Goal: Information Seeking & Learning: Learn about a topic

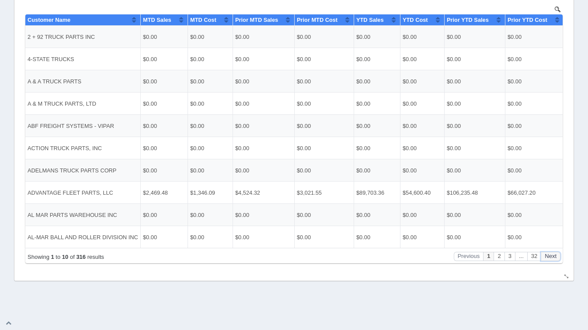
click at [553, 259] on button "Next" at bounding box center [551, 256] width 20 height 9
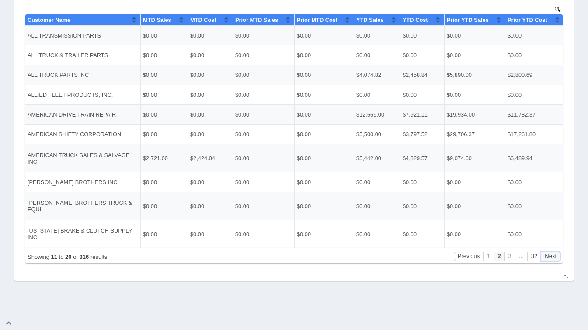
click at [553, 259] on button "Next" at bounding box center [551, 256] width 20 height 9
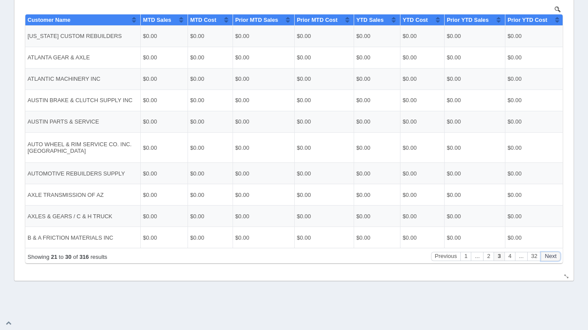
click at [553, 259] on button "Next" at bounding box center [551, 256] width 20 height 9
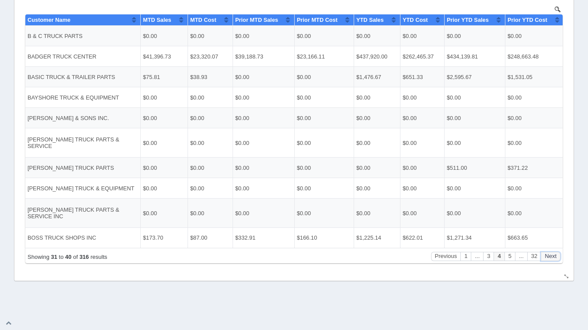
click at [553, 259] on button "Next" at bounding box center [551, 256] width 20 height 9
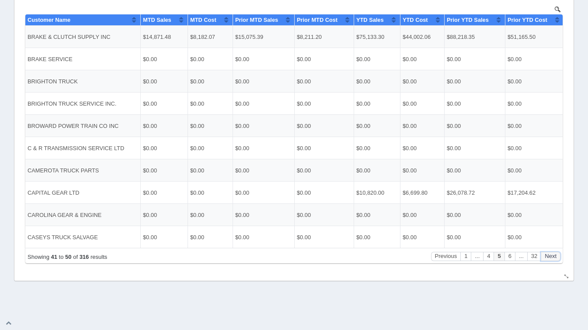
click at [553, 259] on button "Next" at bounding box center [551, 256] width 20 height 9
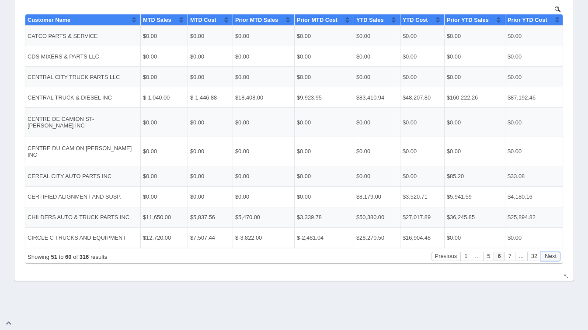
click at [553, 259] on button "Next" at bounding box center [551, 256] width 20 height 9
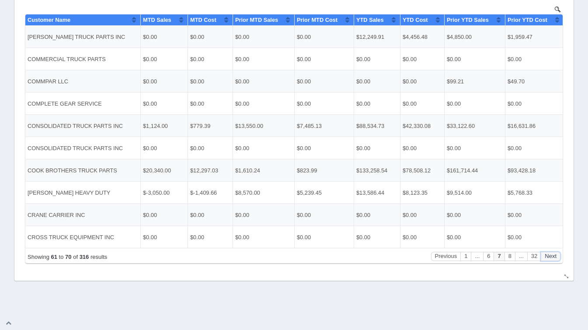
click at [553, 259] on button "Next" at bounding box center [551, 256] width 20 height 9
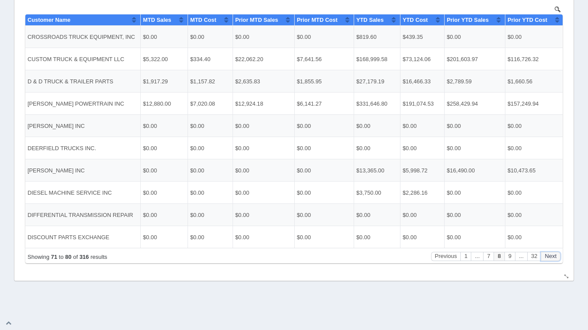
click at [553, 259] on button "Next" at bounding box center [551, 256] width 20 height 9
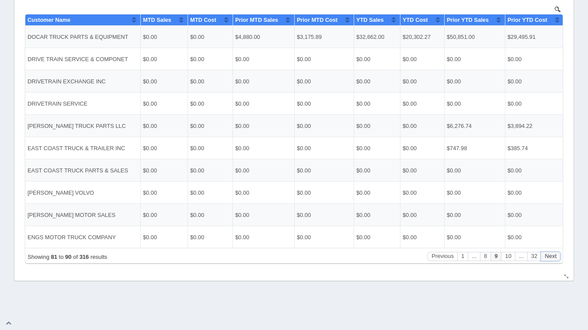
click at [553, 259] on button "Next" at bounding box center [551, 256] width 20 height 9
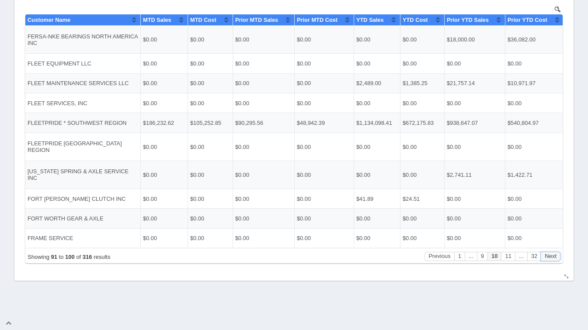
click at [553, 259] on button "Next" at bounding box center [551, 256] width 20 height 9
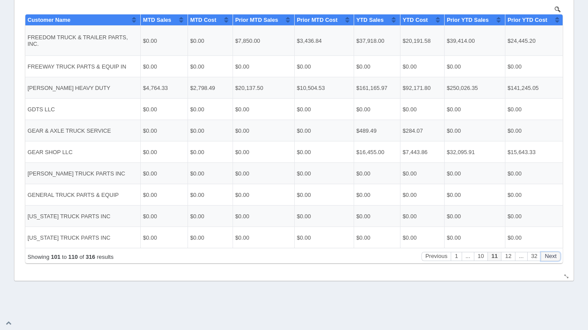
click at [553, 259] on button "Next" at bounding box center [551, 256] width 20 height 9
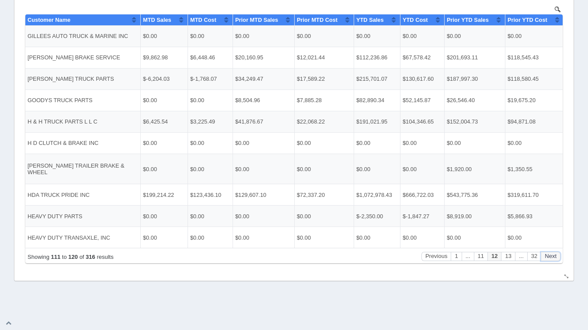
click at [553, 259] on button "Next" at bounding box center [551, 256] width 20 height 9
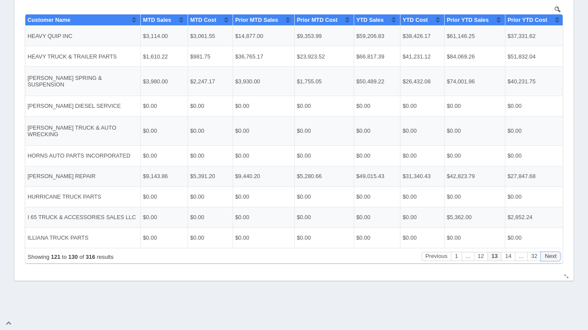
click at [553, 259] on button "Next" at bounding box center [551, 256] width 20 height 9
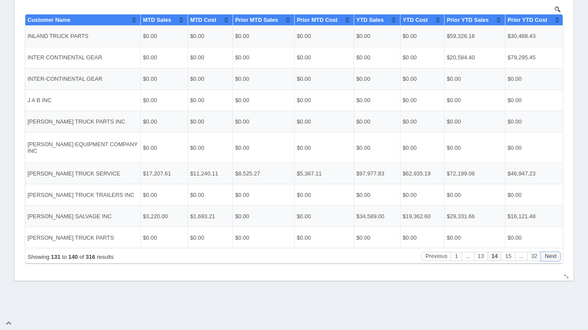
click at [553, 259] on button "Next" at bounding box center [551, 256] width 20 height 9
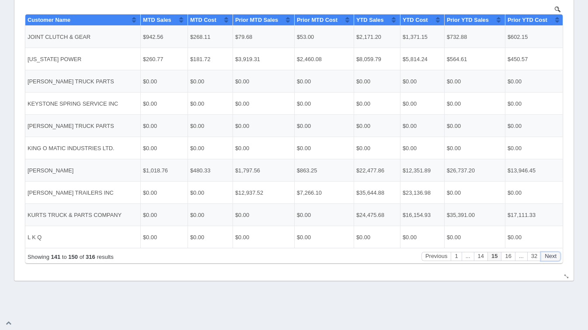
click at [553, 259] on button "Next" at bounding box center [551, 256] width 20 height 9
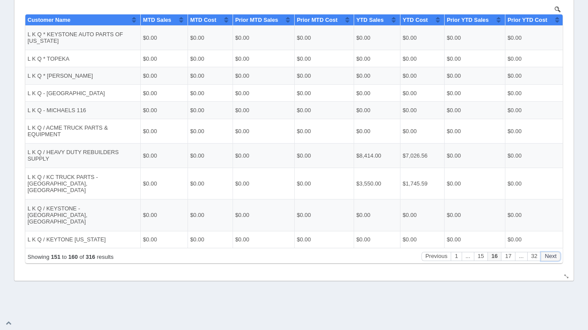
click at [553, 259] on button "Next" at bounding box center [551, 256] width 20 height 9
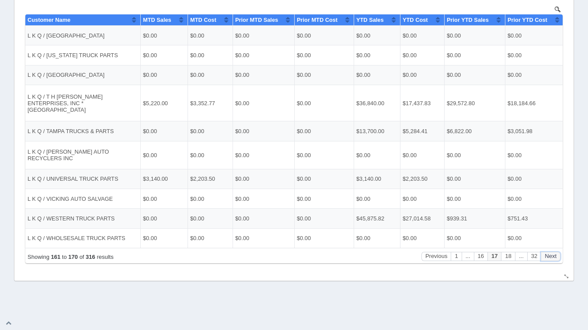
click at [553, 259] on button "Next" at bounding box center [551, 256] width 20 height 9
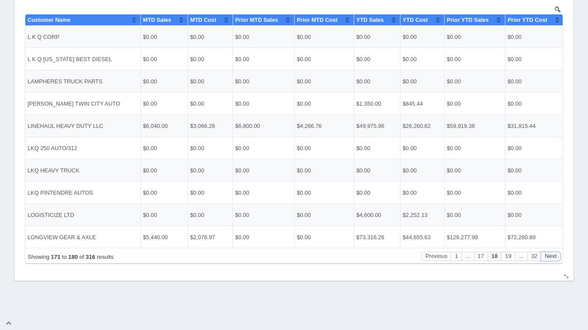
click at [553, 259] on button "Next" at bounding box center [551, 256] width 20 height 9
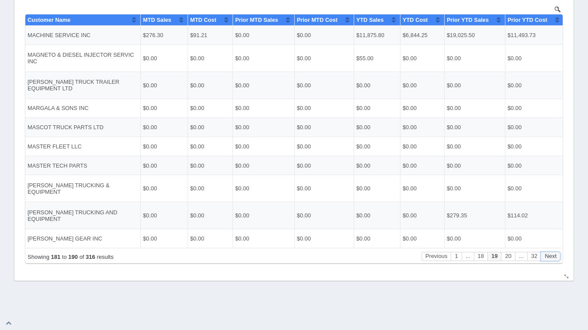
click at [553, 259] on button "Next" at bounding box center [551, 256] width 20 height 9
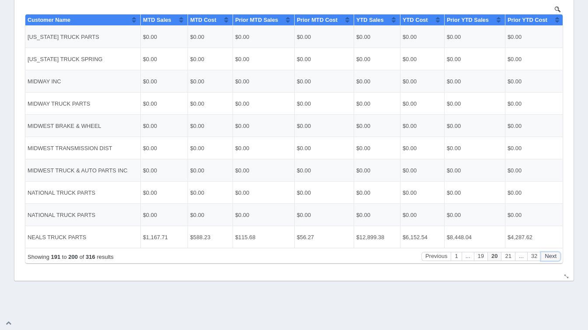
click at [553, 259] on button "Next" at bounding box center [551, 256] width 20 height 9
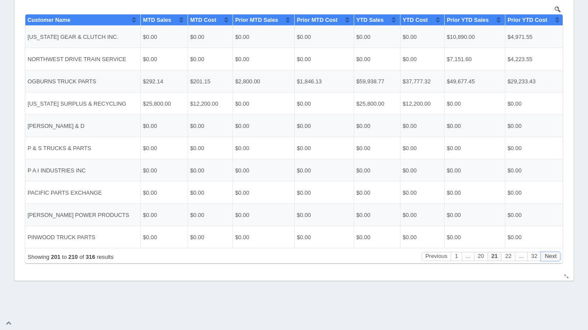
click at [553, 259] on button "Next" at bounding box center [551, 256] width 20 height 9
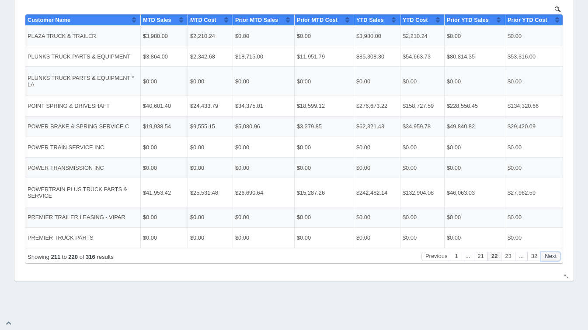
click at [553, 259] on button "Next" at bounding box center [551, 256] width 20 height 9
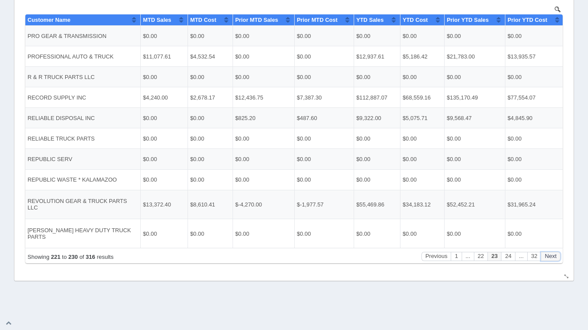
click at [553, 259] on button "Next" at bounding box center [551, 256] width 20 height 9
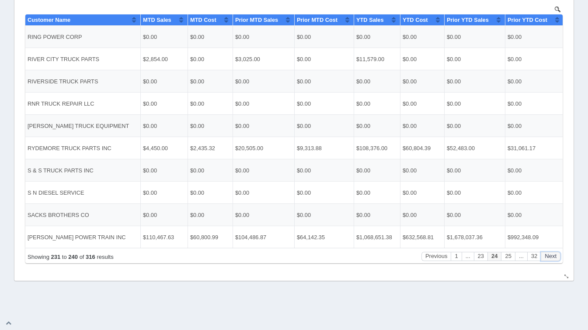
click at [553, 259] on button "Next" at bounding box center [551, 256] width 20 height 9
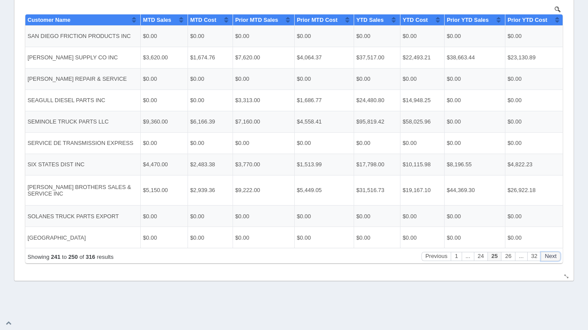
click at [553, 259] on button "Next" at bounding box center [551, 256] width 20 height 9
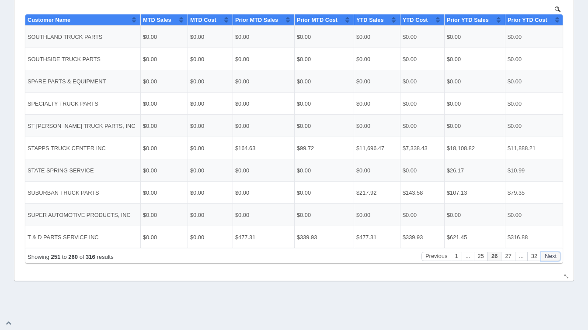
click at [553, 259] on button "Next" at bounding box center [551, 256] width 20 height 9
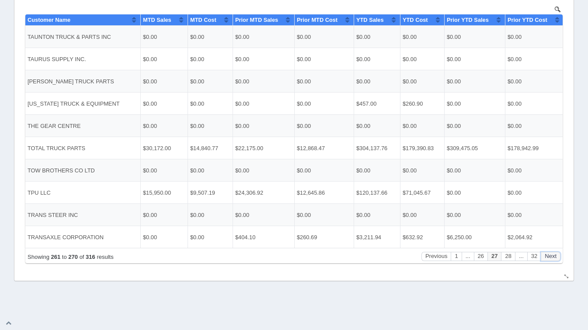
click at [553, 259] on button "Next" at bounding box center [551, 256] width 20 height 9
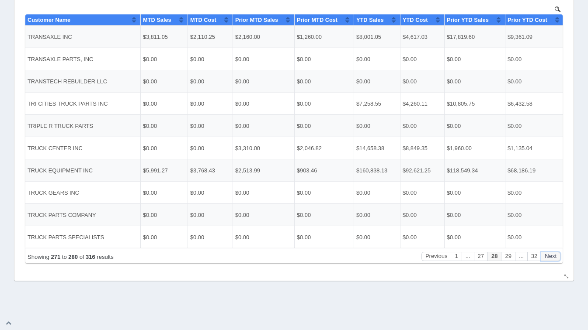
click at [553, 259] on button "Next" at bounding box center [551, 256] width 20 height 9
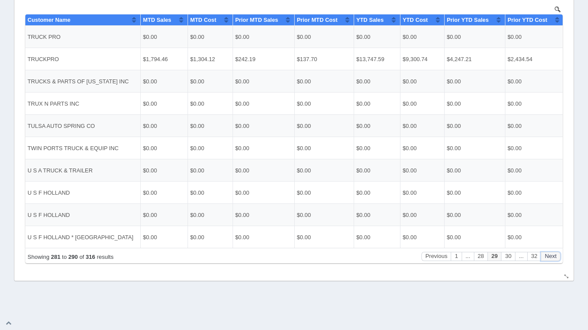
click at [553, 259] on button "Next" at bounding box center [551, 256] width 20 height 9
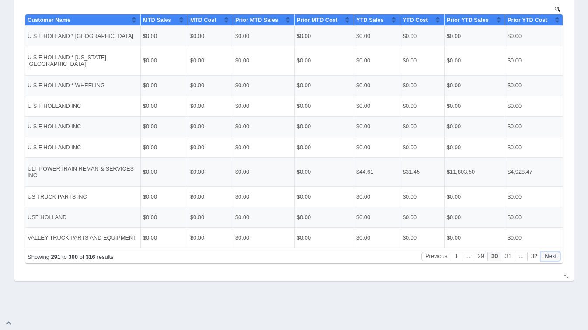
click at [553, 259] on button "Next" at bounding box center [551, 256] width 20 height 9
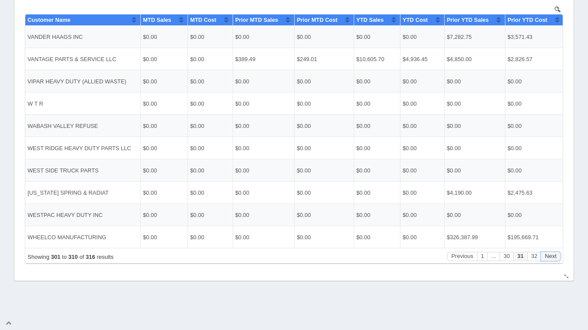
click at [553, 259] on button "Next" at bounding box center [551, 256] width 20 height 9
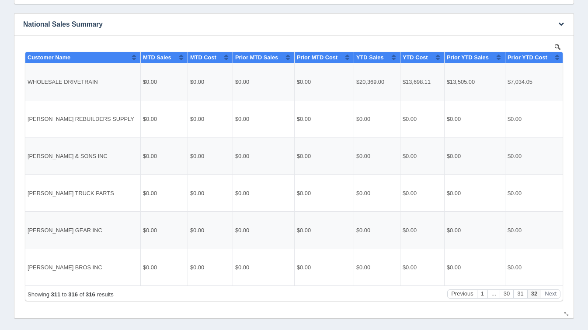
scroll to position [722, 0]
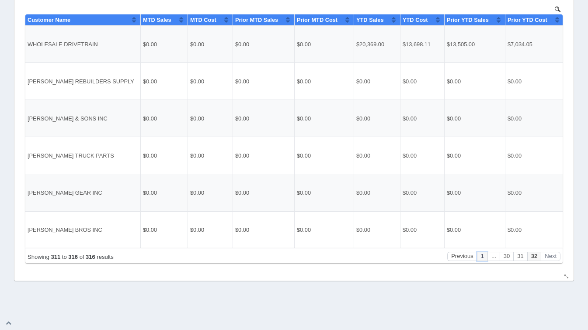
click at [482, 259] on button "1" at bounding box center [482, 256] width 10 height 9
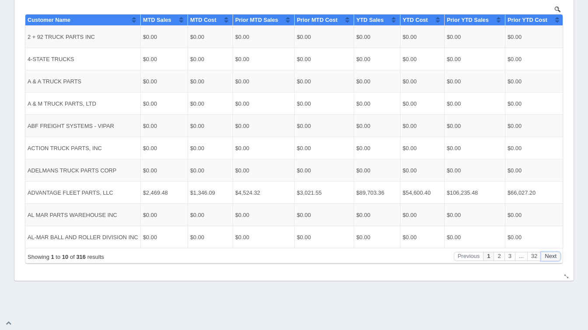
click at [548, 258] on button "Next" at bounding box center [551, 256] width 20 height 9
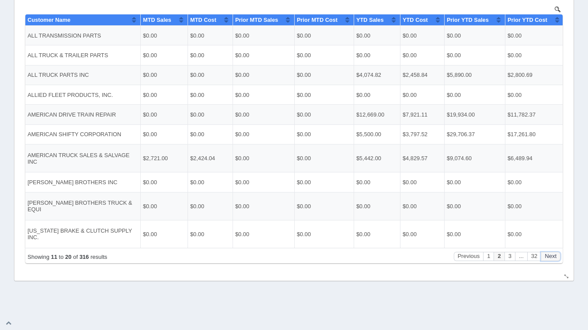
click at [548, 258] on button "Next" at bounding box center [551, 256] width 20 height 9
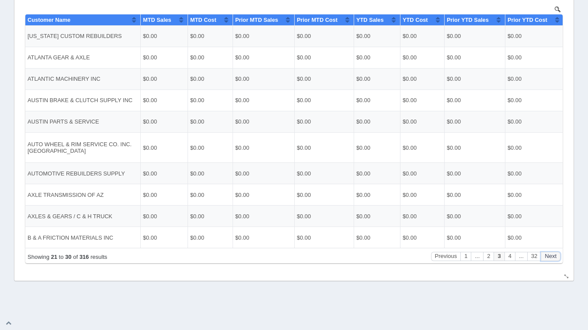
click at [548, 258] on button "Next" at bounding box center [551, 256] width 20 height 9
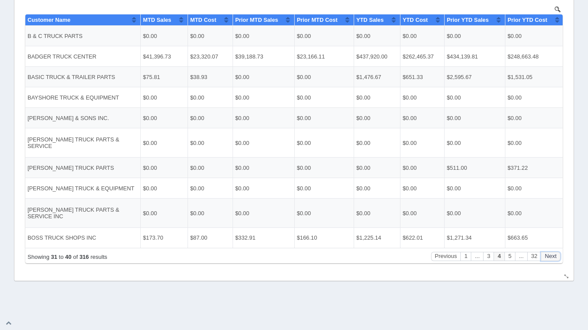
click at [548, 258] on button "Next" at bounding box center [551, 256] width 20 height 9
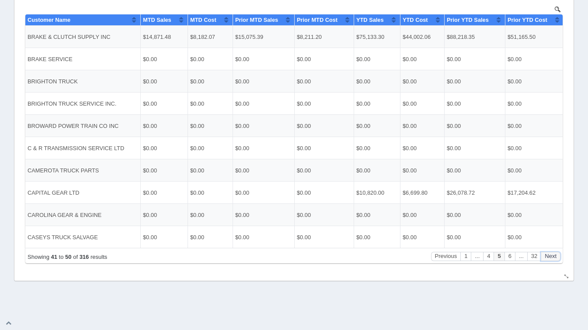
click at [548, 258] on button "Next" at bounding box center [551, 256] width 20 height 9
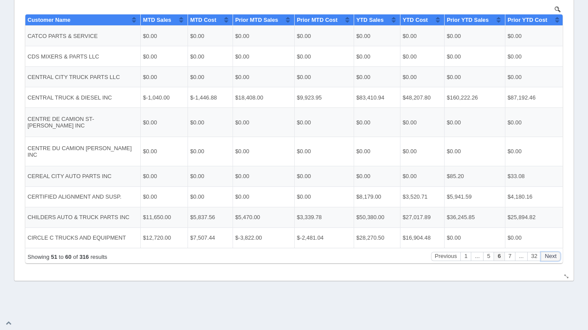
click at [548, 258] on button "Next" at bounding box center [551, 256] width 20 height 9
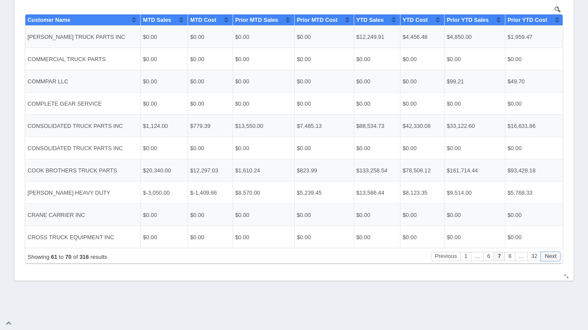
click at [548, 258] on button "Next" at bounding box center [551, 256] width 20 height 9
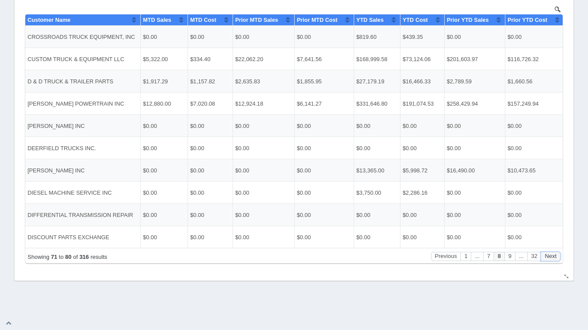
click at [548, 258] on button "Next" at bounding box center [551, 256] width 20 height 9
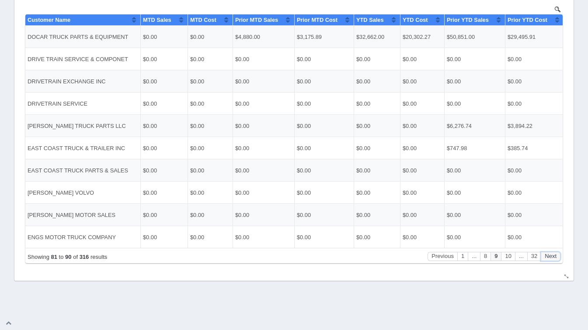
click at [548, 258] on button "Next" at bounding box center [551, 256] width 20 height 9
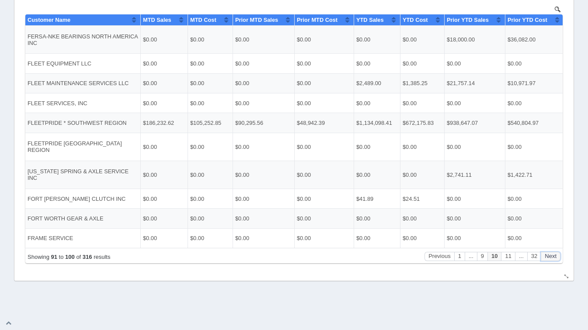
click at [548, 258] on button "Next" at bounding box center [551, 256] width 20 height 9
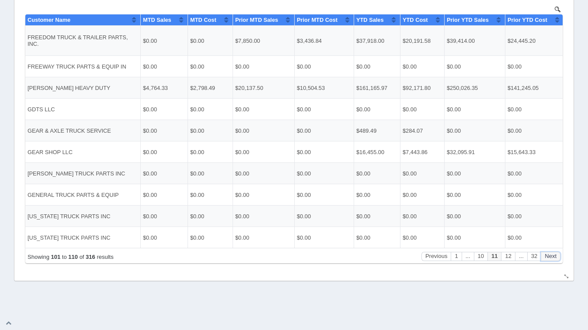
click at [548, 258] on button "Next" at bounding box center [551, 256] width 20 height 9
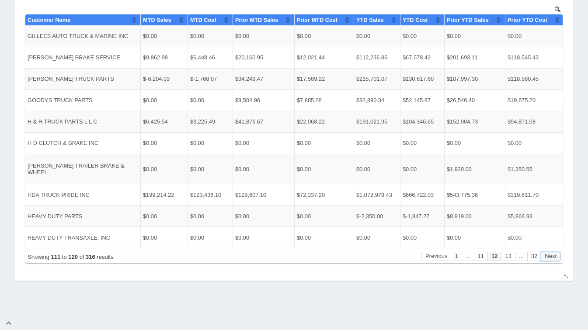
click at [548, 258] on button "Next" at bounding box center [551, 256] width 20 height 9
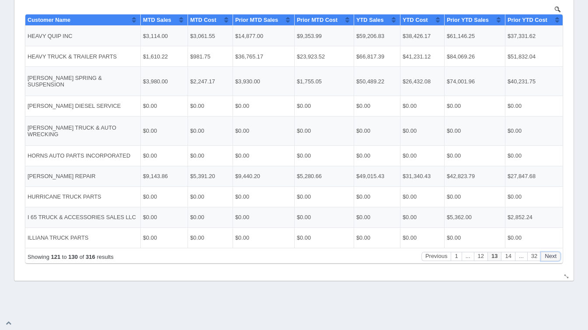
click at [548, 258] on button "Next" at bounding box center [551, 256] width 20 height 9
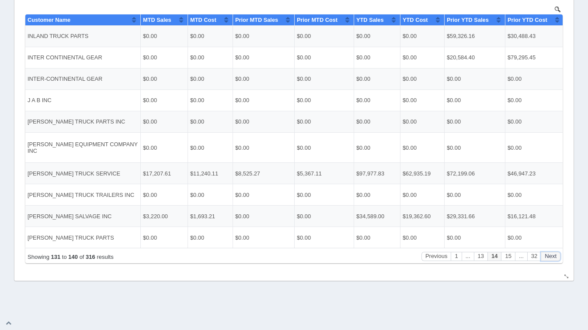
click at [548, 258] on button "Next" at bounding box center [551, 256] width 20 height 9
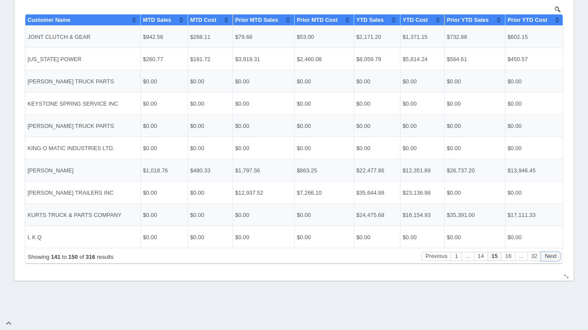
click at [548, 258] on button "Next" at bounding box center [551, 256] width 20 height 9
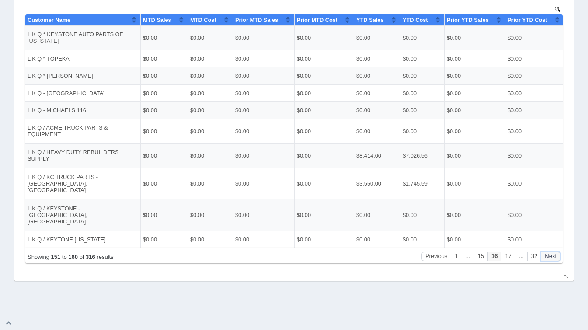
click at [548, 258] on button "Next" at bounding box center [551, 256] width 20 height 9
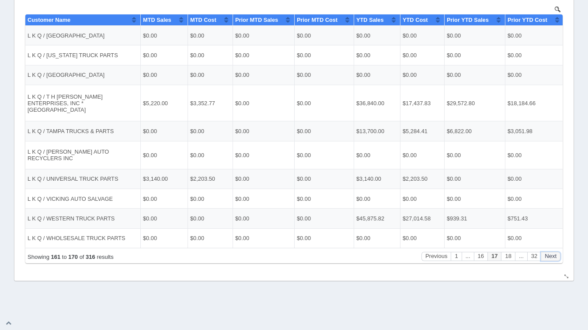
click at [548, 258] on button "Next" at bounding box center [551, 256] width 20 height 9
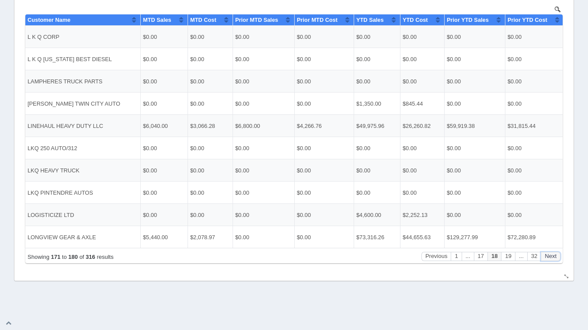
click at [548, 258] on button "Next" at bounding box center [551, 256] width 20 height 9
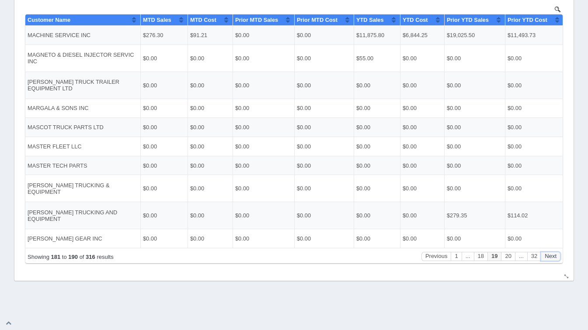
click at [548, 258] on button "Next" at bounding box center [551, 256] width 20 height 9
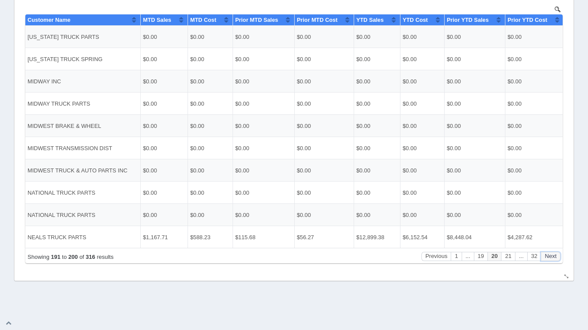
click at [548, 258] on button "Next" at bounding box center [551, 256] width 20 height 9
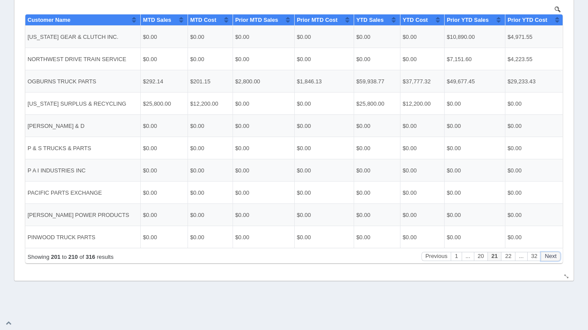
click at [548, 258] on button "Next" at bounding box center [551, 256] width 20 height 9
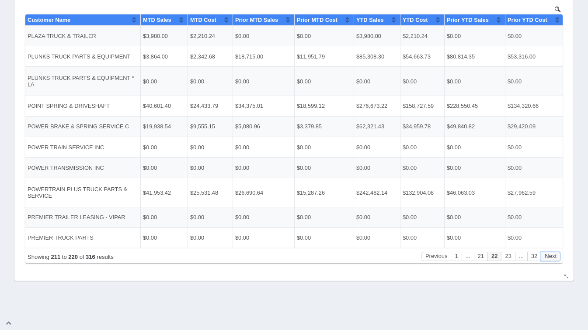
click at [548, 258] on button "Next" at bounding box center [551, 256] width 20 height 9
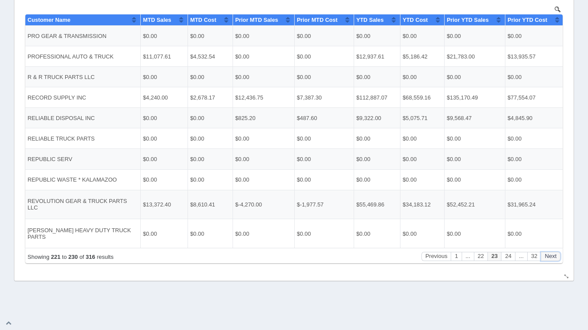
click at [548, 258] on button "Next" at bounding box center [551, 256] width 20 height 9
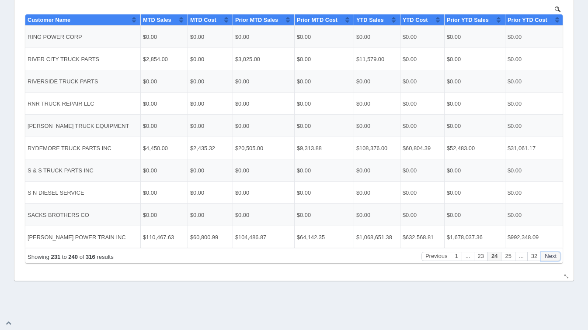
click at [548, 258] on button "Next" at bounding box center [551, 256] width 20 height 9
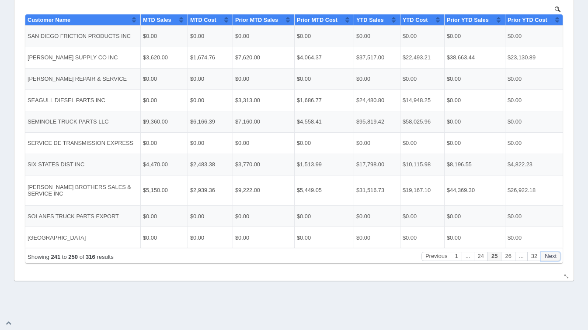
click at [548, 258] on button "Next" at bounding box center [551, 256] width 20 height 9
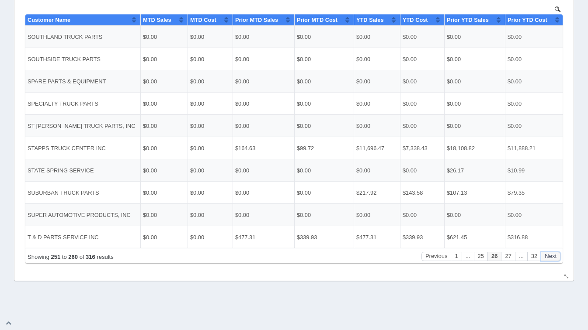
click at [548, 258] on button "Next" at bounding box center [551, 256] width 20 height 9
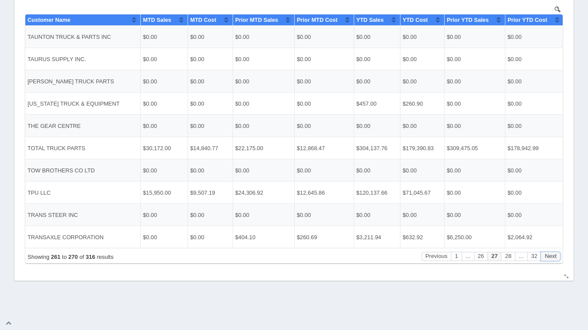
click at [548, 258] on button "Next" at bounding box center [551, 256] width 20 height 9
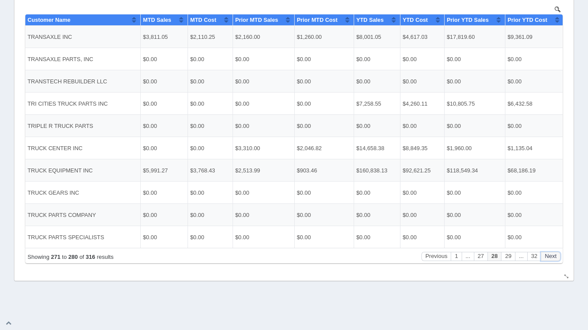
click at [548, 258] on button "Next" at bounding box center [551, 256] width 20 height 9
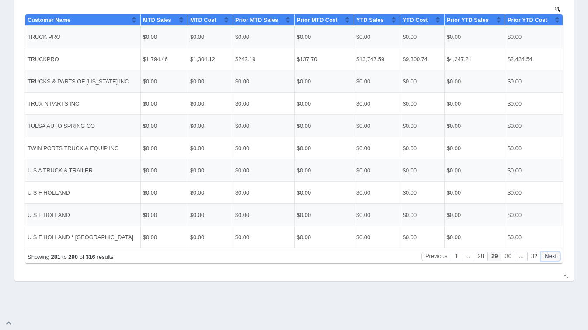
click at [548, 258] on button "Next" at bounding box center [551, 256] width 20 height 9
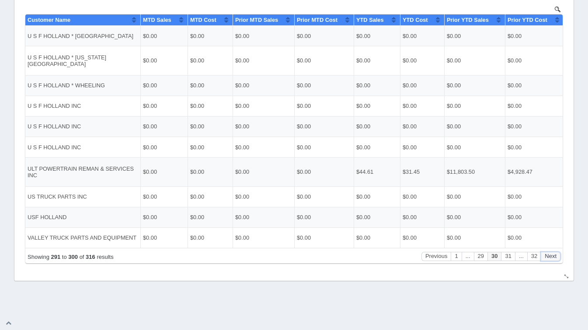
click at [548, 258] on button "Next" at bounding box center [551, 256] width 20 height 9
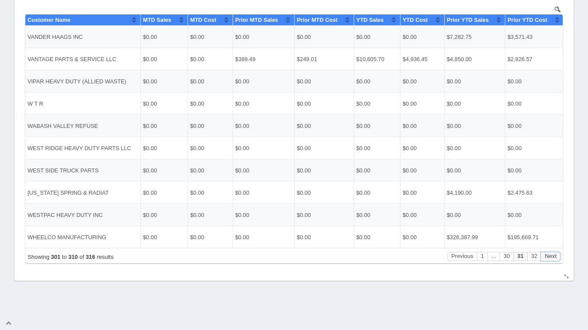
click at [548, 258] on button "Next" at bounding box center [551, 256] width 20 height 9
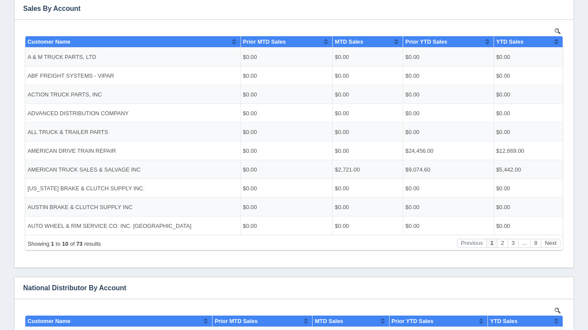
scroll to position [174, 0]
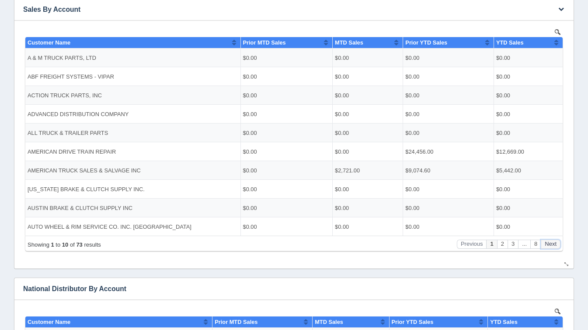
click at [549, 247] on button "Next" at bounding box center [551, 244] width 20 height 9
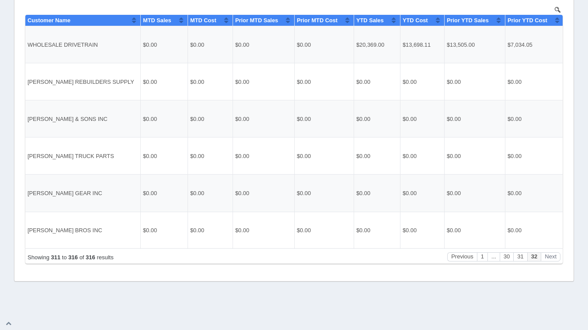
scroll to position [722, 0]
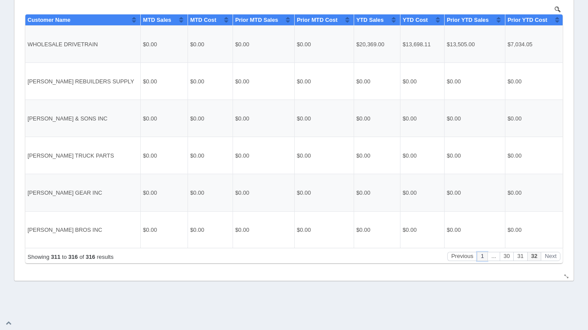
click at [484, 258] on button "1" at bounding box center [482, 256] width 10 height 9
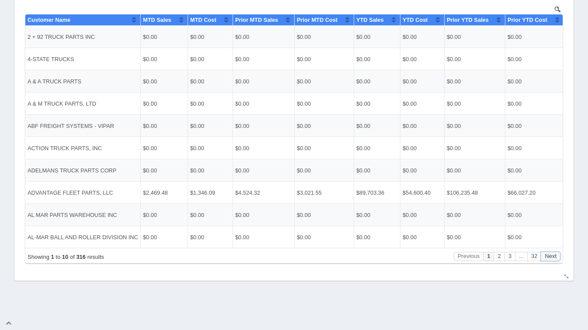
click at [558, 254] on button "Next" at bounding box center [551, 256] width 20 height 9
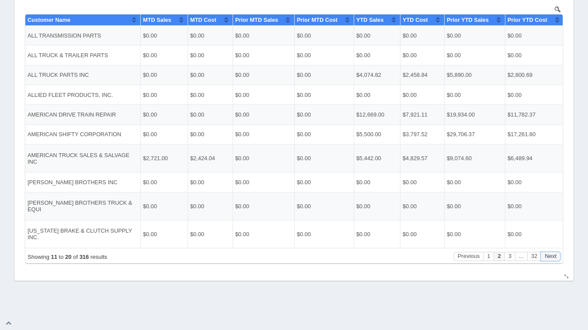
click at [558, 254] on button "Next" at bounding box center [551, 256] width 20 height 9
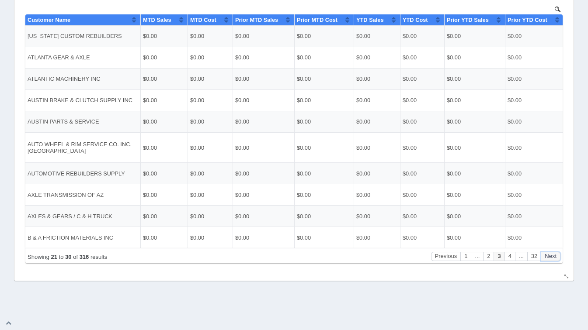
click at [558, 254] on button "Next" at bounding box center [551, 256] width 20 height 9
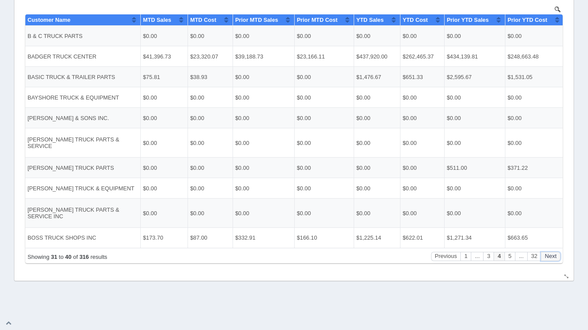
click at [558, 254] on button "Next" at bounding box center [551, 256] width 20 height 9
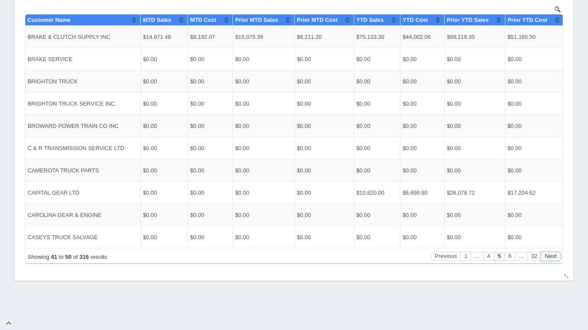
click at [558, 254] on button "Next" at bounding box center [551, 256] width 20 height 9
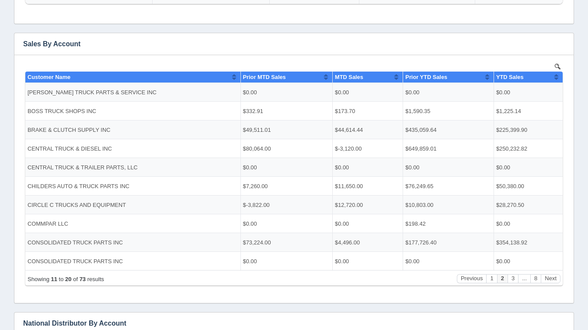
scroll to position [138, 0]
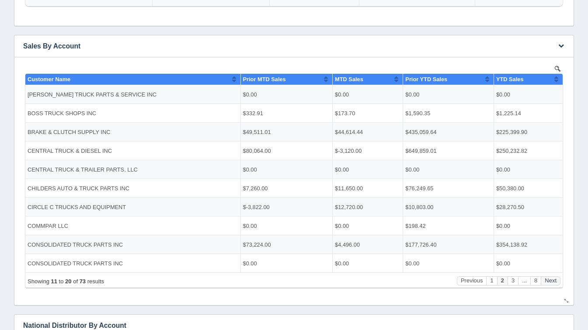
click at [553, 278] on button "Next" at bounding box center [551, 280] width 20 height 9
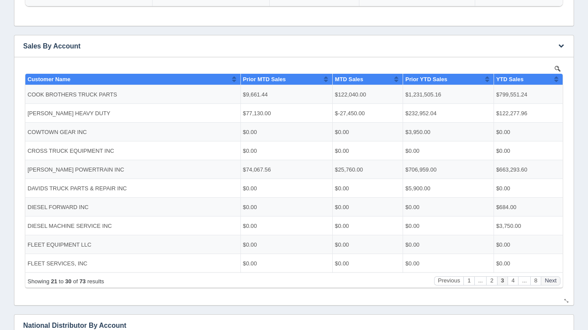
click at [553, 278] on button "Next" at bounding box center [551, 280] width 20 height 9
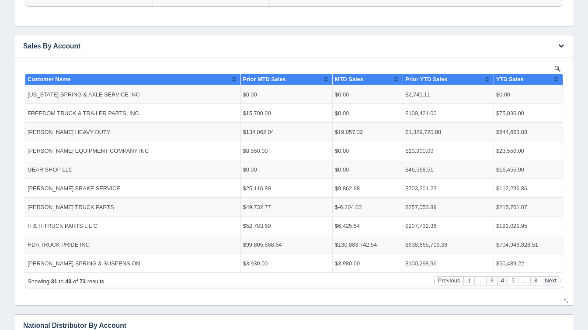
click at [553, 278] on button "Next" at bounding box center [551, 280] width 20 height 9
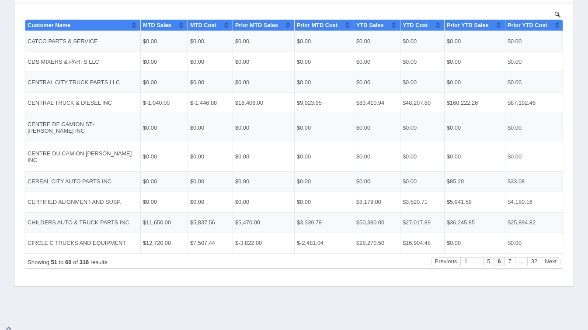
scroll to position [712, 0]
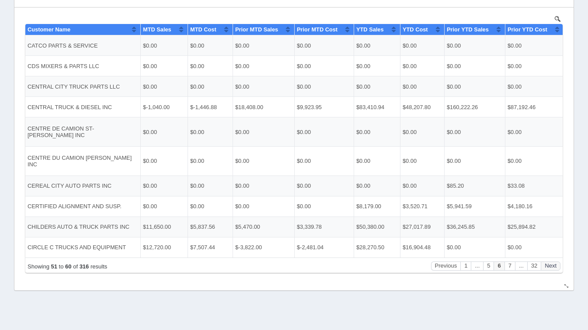
click at [547, 266] on button "Next" at bounding box center [551, 265] width 20 height 9
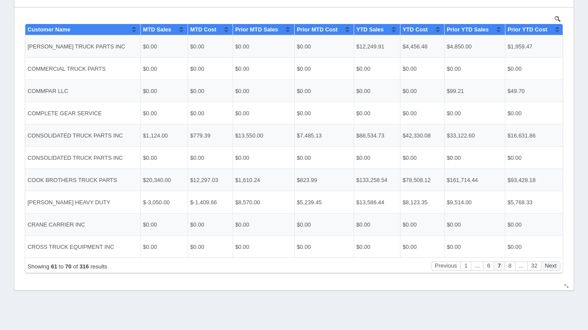
click at [547, 266] on button "Next" at bounding box center [551, 265] width 20 height 9
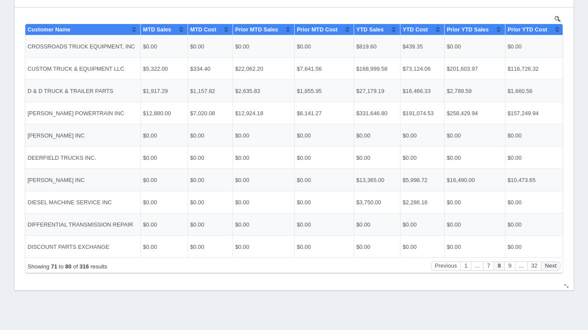
click at [547, 266] on button "Next" at bounding box center [551, 265] width 20 height 9
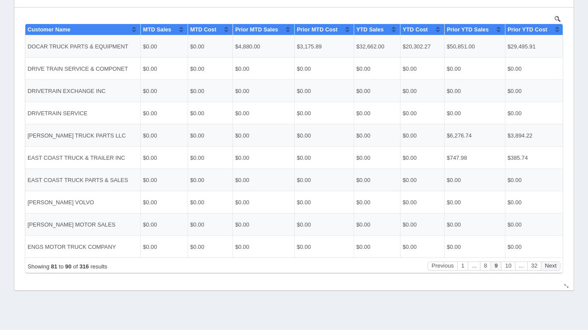
click at [547, 266] on button "Next" at bounding box center [551, 265] width 20 height 9
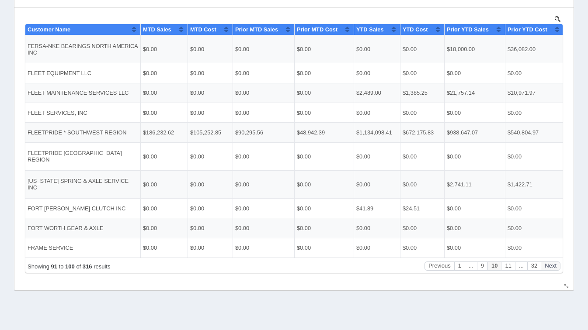
click at [547, 266] on button "Next" at bounding box center [551, 265] width 20 height 9
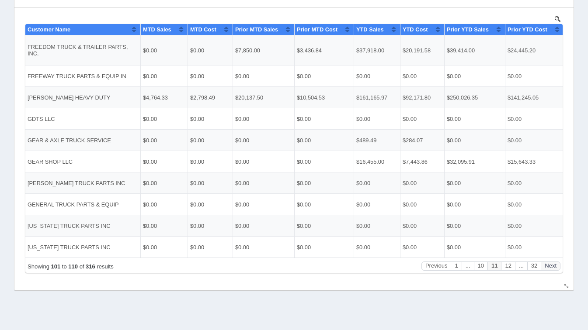
click at [547, 266] on button "Next" at bounding box center [551, 265] width 20 height 9
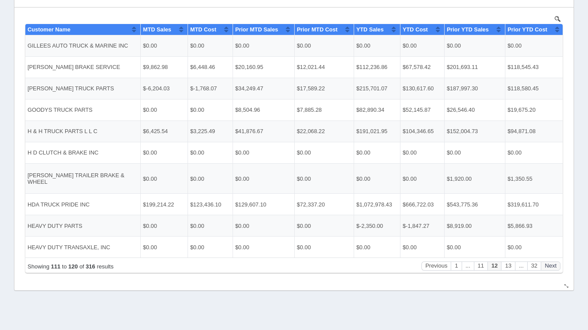
click at [547, 266] on button "Next" at bounding box center [551, 265] width 20 height 9
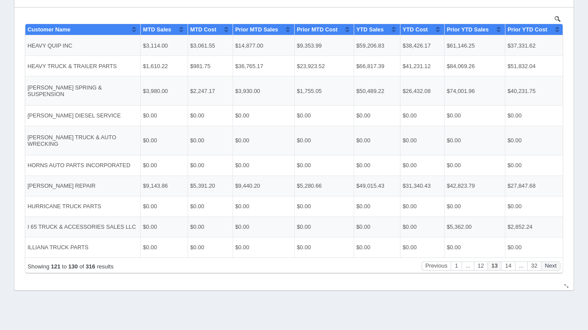
click at [547, 266] on button "Next" at bounding box center [551, 265] width 20 height 9
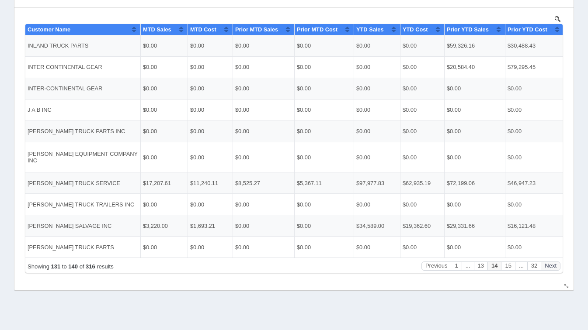
click at [547, 266] on button "Next" at bounding box center [551, 265] width 20 height 9
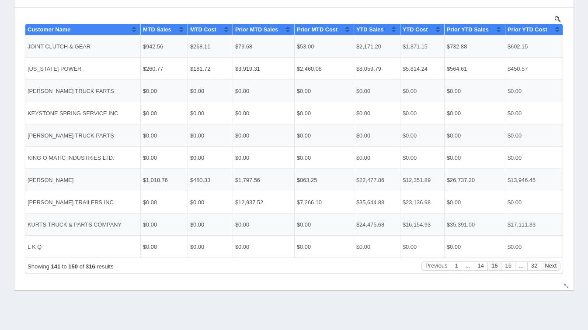
click at [547, 266] on button "Next" at bounding box center [551, 265] width 20 height 9
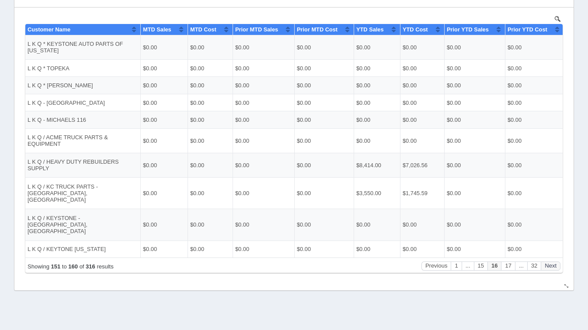
click at [547, 266] on button "Next" at bounding box center [551, 265] width 20 height 9
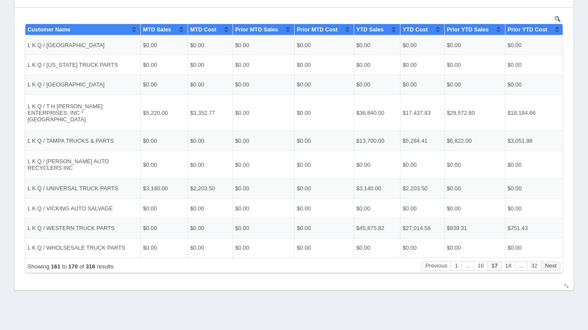
click at [547, 266] on button "Next" at bounding box center [551, 265] width 20 height 9
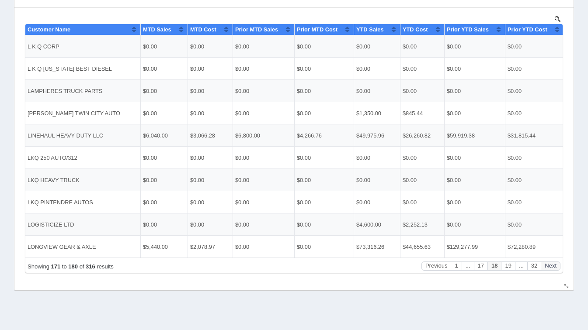
click at [547, 266] on button "Next" at bounding box center [551, 265] width 20 height 9
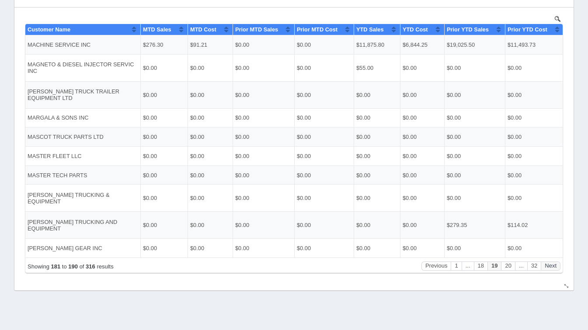
click at [547, 266] on button "Next" at bounding box center [551, 265] width 20 height 9
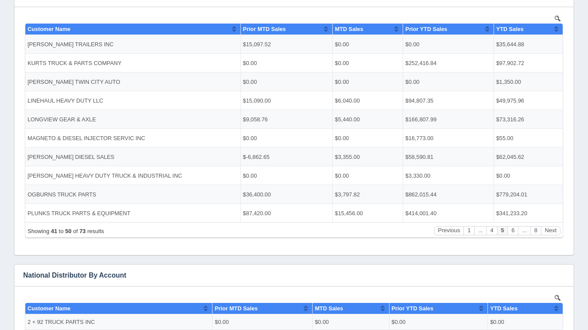
scroll to position [183, 0]
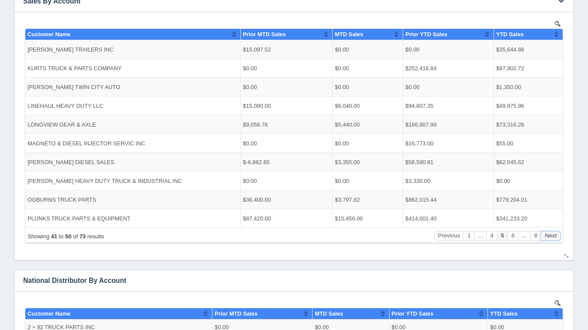
click at [553, 238] on button "Next" at bounding box center [551, 235] width 20 height 9
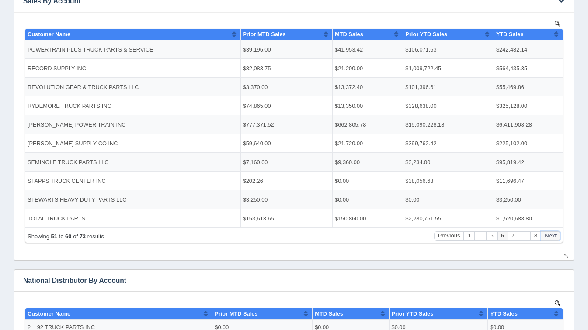
click at [553, 238] on button "Next" at bounding box center [551, 235] width 20 height 9
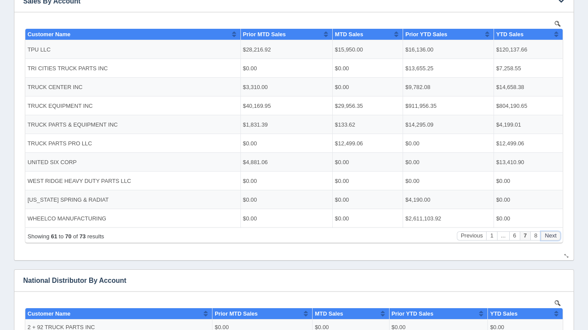
click at [553, 238] on button "Next" at bounding box center [551, 235] width 20 height 9
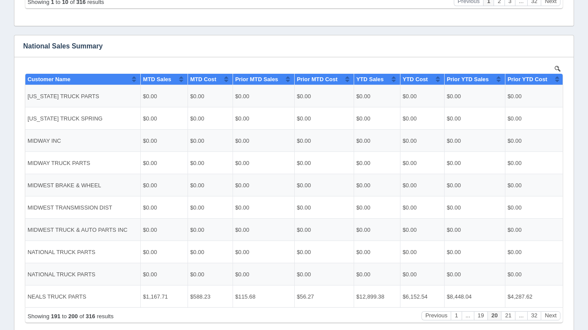
scroll to position [663, 0]
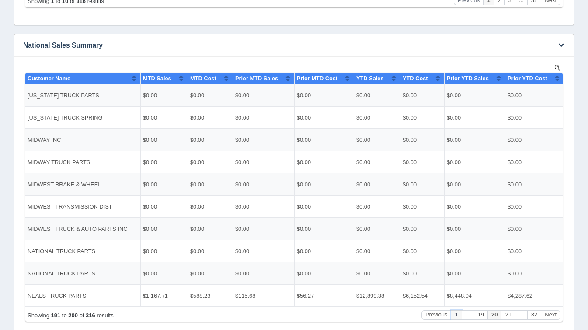
click at [456, 315] on button "1" at bounding box center [456, 314] width 10 height 9
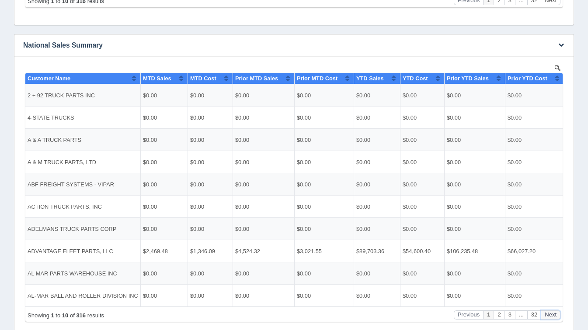
click at [553, 314] on button "Next" at bounding box center [551, 314] width 20 height 9
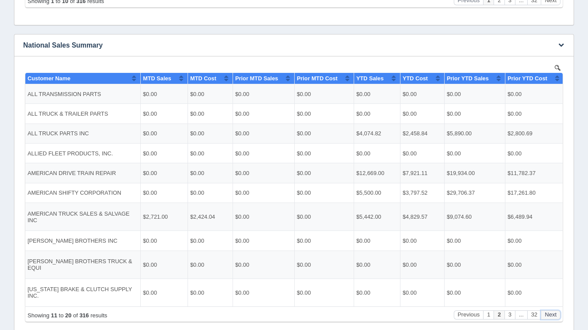
click at [553, 314] on button "Next" at bounding box center [551, 314] width 20 height 9
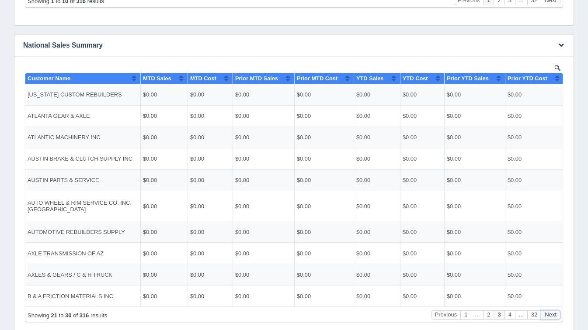
click at [553, 314] on button "Next" at bounding box center [551, 314] width 20 height 9
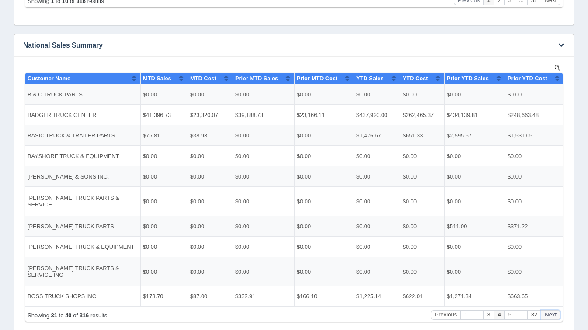
click at [553, 314] on button "Next" at bounding box center [551, 314] width 20 height 9
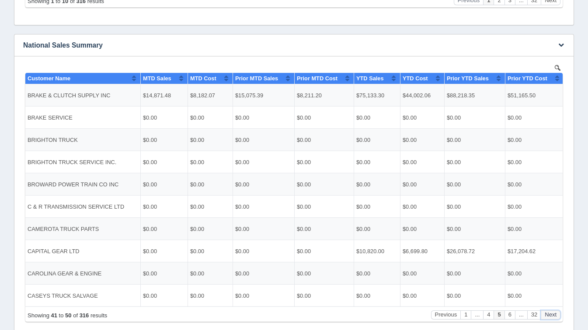
click at [553, 314] on button "Next" at bounding box center [551, 314] width 20 height 9
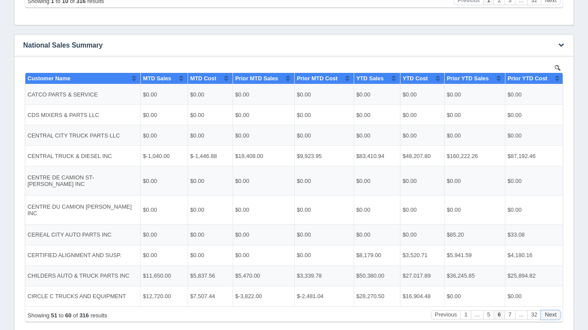
click at [553, 314] on button "Next" at bounding box center [551, 314] width 20 height 9
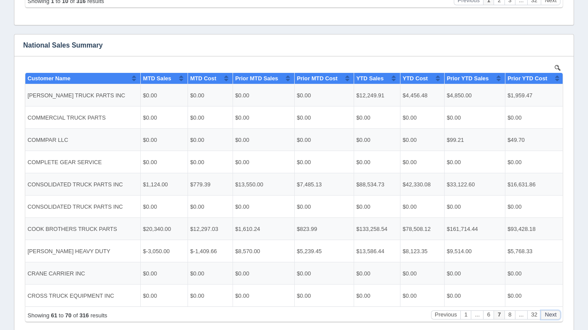
click at [553, 314] on button "Next" at bounding box center [551, 314] width 20 height 9
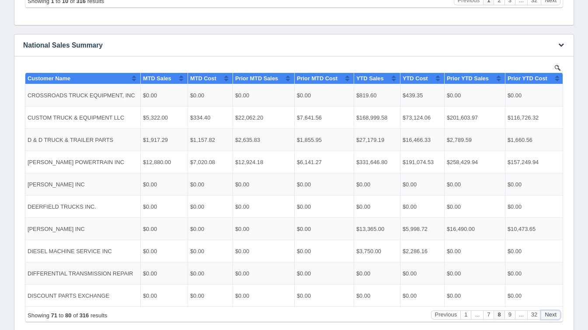
click at [553, 314] on button "Next" at bounding box center [551, 314] width 20 height 9
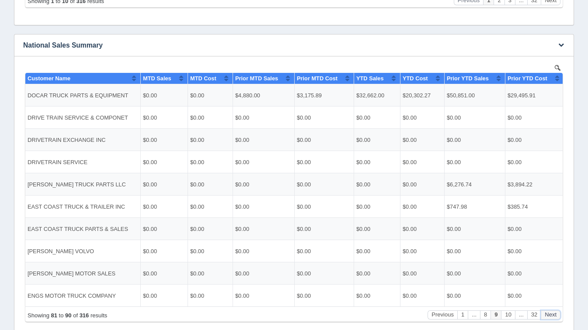
click at [553, 314] on button "Next" at bounding box center [551, 314] width 20 height 9
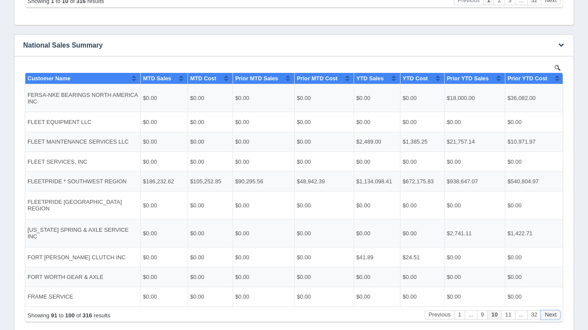
click at [553, 314] on button "Next" at bounding box center [551, 314] width 20 height 9
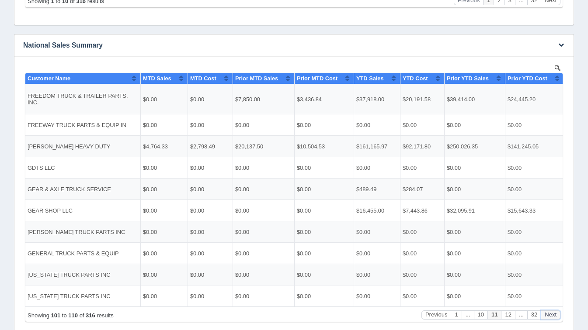
click at [553, 314] on button "Next" at bounding box center [551, 314] width 20 height 9
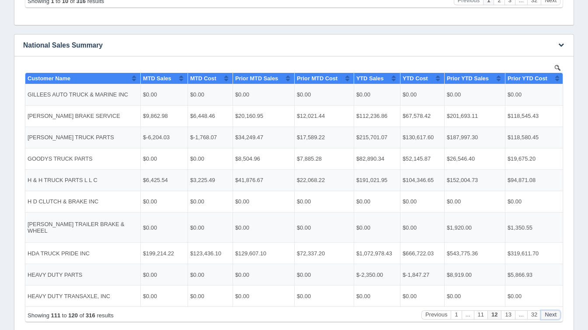
click at [553, 314] on button "Next" at bounding box center [551, 314] width 20 height 9
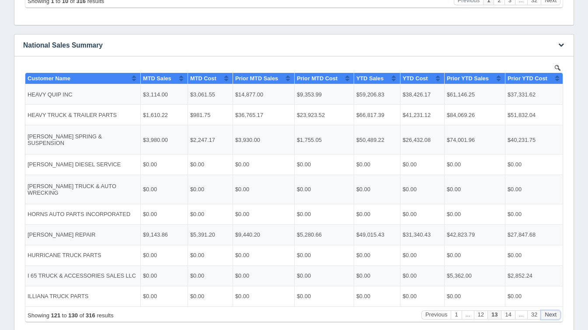
click at [553, 314] on button "Next" at bounding box center [551, 314] width 20 height 9
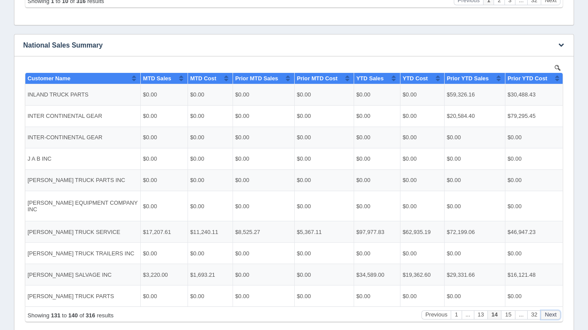
click at [553, 314] on button "Next" at bounding box center [551, 314] width 20 height 9
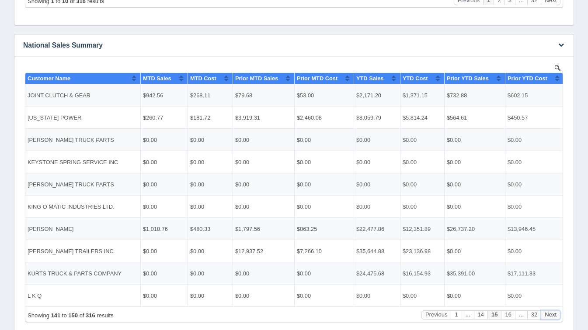
click at [553, 314] on button "Next" at bounding box center [551, 314] width 20 height 9
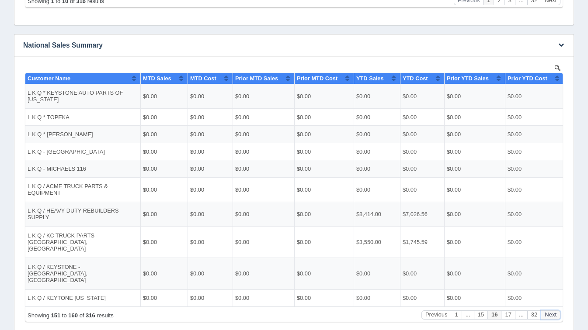
click at [553, 314] on button "Next" at bounding box center [551, 314] width 20 height 9
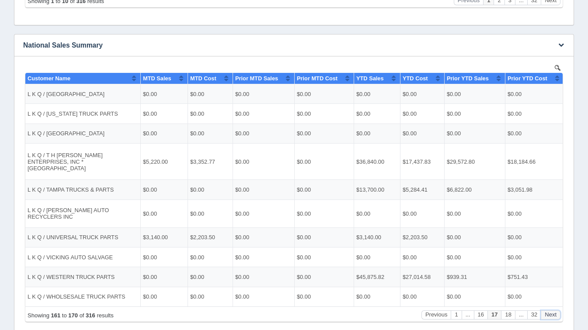
click at [553, 314] on button "Next" at bounding box center [551, 314] width 20 height 9
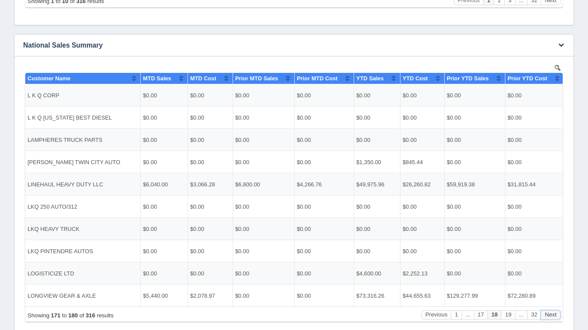
click at [553, 314] on button "Next" at bounding box center [551, 314] width 20 height 9
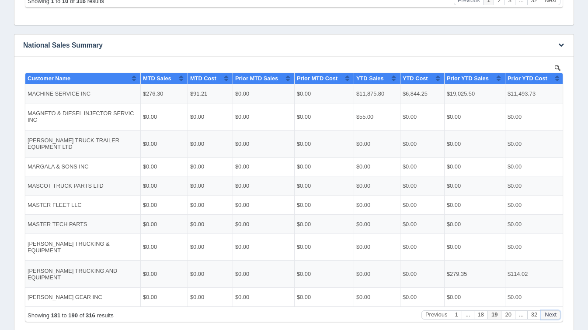
click at [553, 314] on button "Next" at bounding box center [551, 314] width 20 height 9
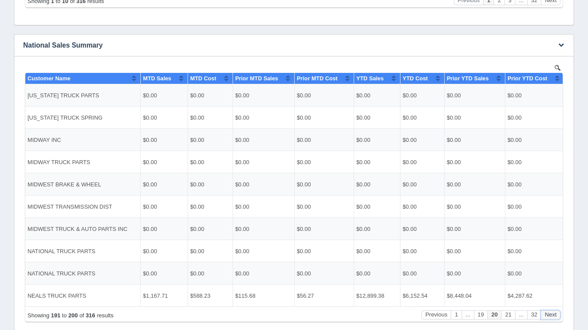
click at [553, 314] on button "Next" at bounding box center [551, 314] width 20 height 9
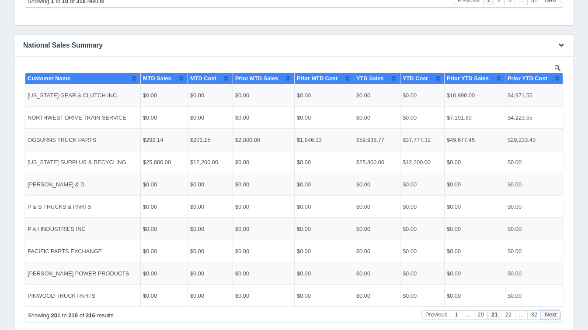
click at [553, 314] on button "Next" at bounding box center [551, 314] width 20 height 9
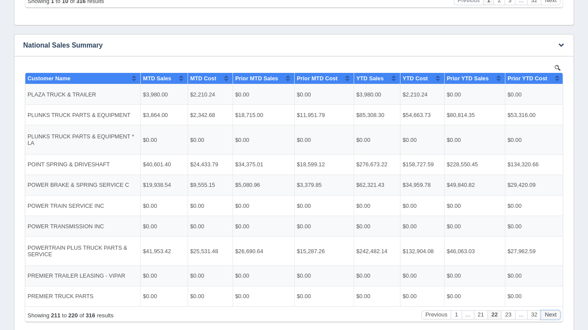
click at [553, 314] on button "Next" at bounding box center [551, 314] width 20 height 9
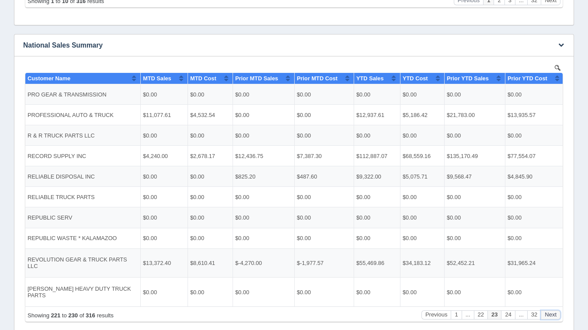
click at [553, 314] on button "Next" at bounding box center [551, 314] width 20 height 9
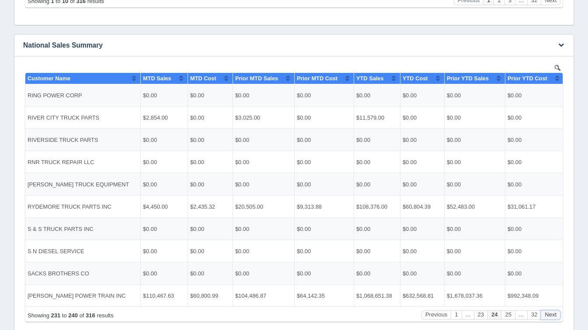
click at [553, 314] on button "Next" at bounding box center [551, 314] width 20 height 9
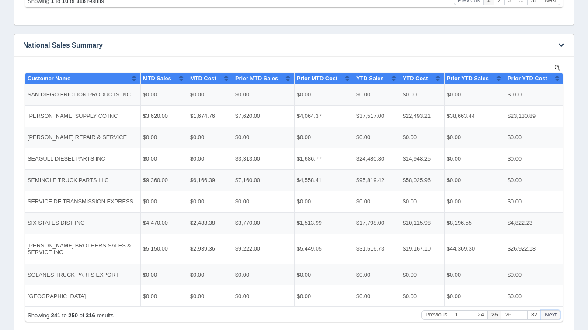
click at [553, 314] on button "Next" at bounding box center [551, 314] width 20 height 9
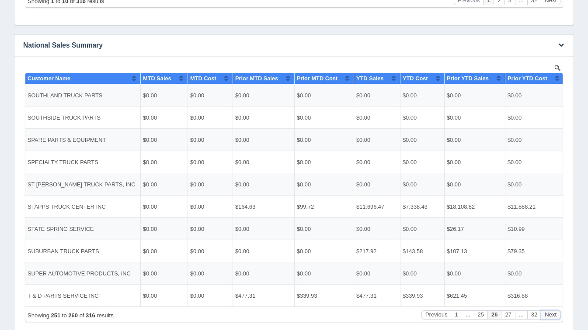
click at [553, 314] on button "Next" at bounding box center [551, 314] width 20 height 9
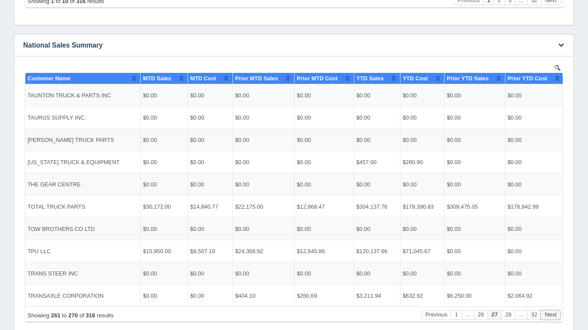
click at [553, 314] on button "Next" at bounding box center [551, 314] width 20 height 9
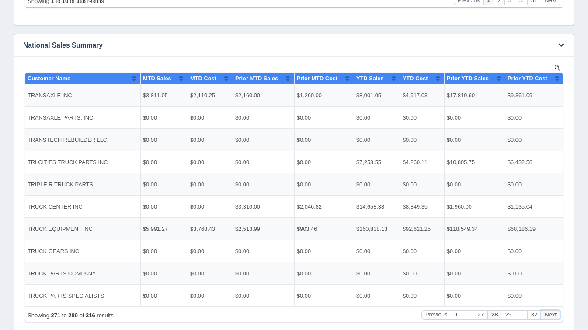
click at [553, 314] on button "Next" at bounding box center [551, 314] width 20 height 9
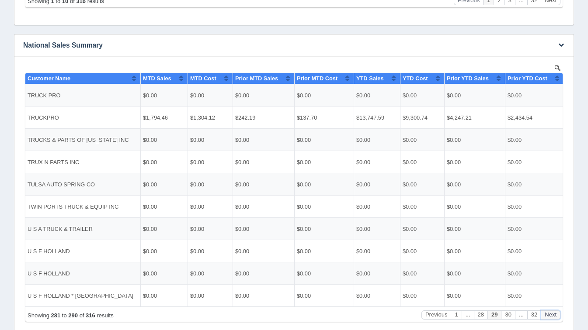
click at [553, 314] on button "Next" at bounding box center [551, 314] width 20 height 9
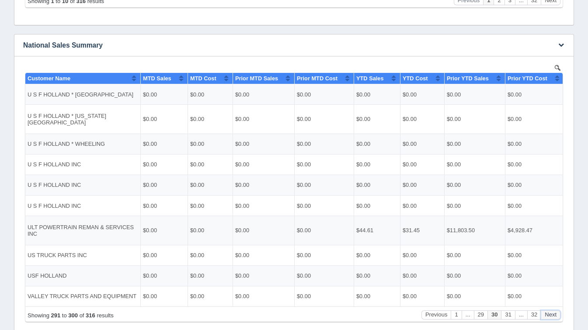
click at [553, 314] on button "Next" at bounding box center [551, 314] width 20 height 9
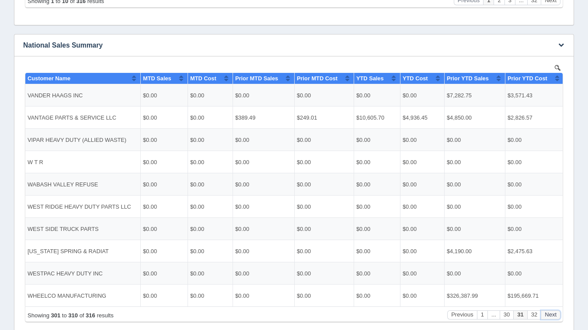
click at [553, 314] on button "Next" at bounding box center [551, 314] width 20 height 9
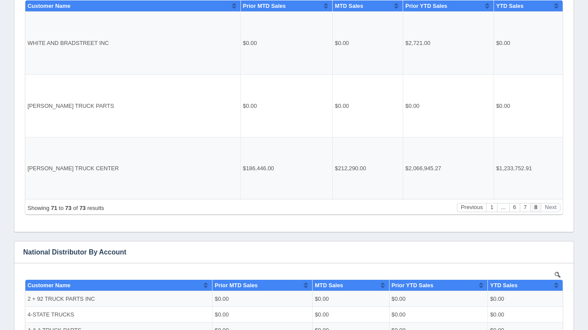
scroll to position [0, 0]
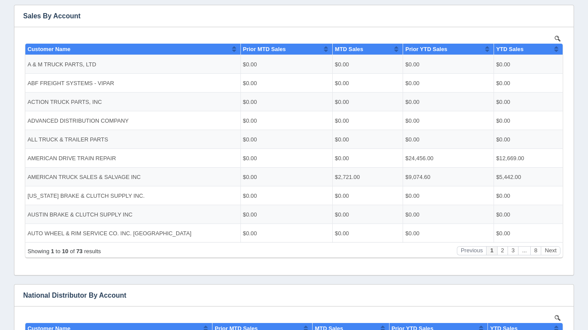
scroll to position [172, 0]
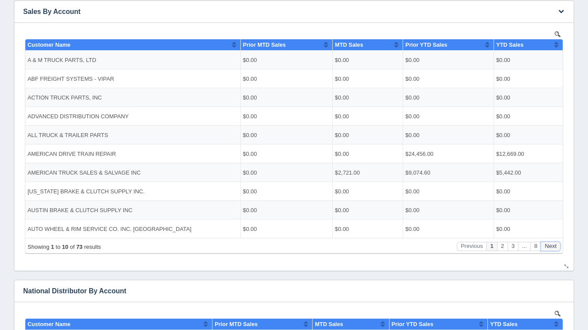
click at [556, 244] on button "Next" at bounding box center [551, 246] width 20 height 9
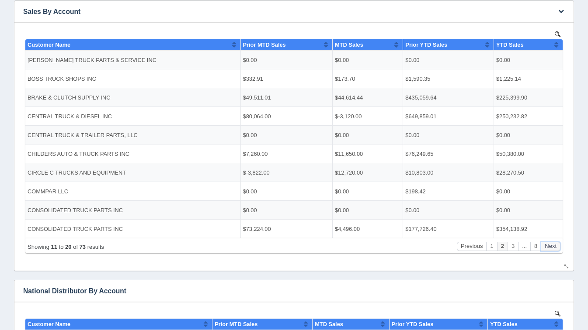
click at [556, 244] on button "Next" at bounding box center [551, 246] width 20 height 9
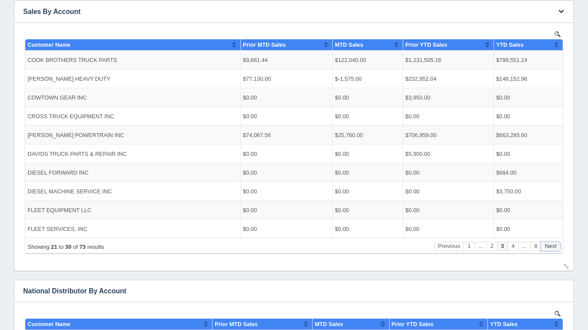
click at [556, 244] on button "Next" at bounding box center [551, 246] width 20 height 9
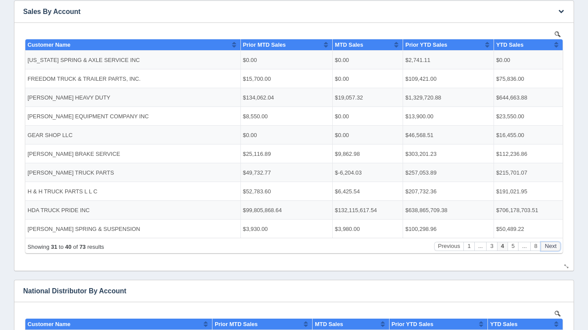
click at [556, 244] on button "Next" at bounding box center [551, 246] width 20 height 9
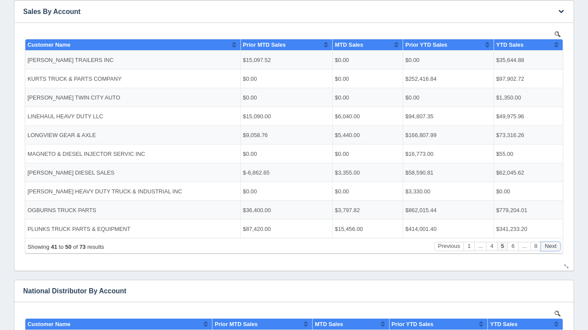
click at [556, 244] on button "Next" at bounding box center [551, 246] width 20 height 9
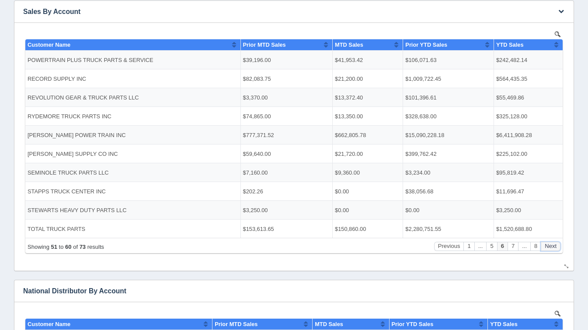
click at [556, 244] on button "Next" at bounding box center [551, 246] width 20 height 9
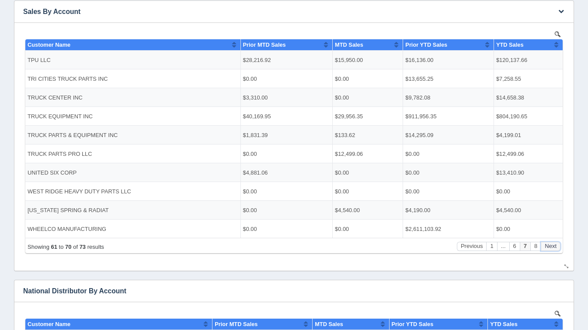
click at [556, 244] on button "Next" at bounding box center [551, 246] width 20 height 9
